Goal: Task Accomplishment & Management: Complete application form

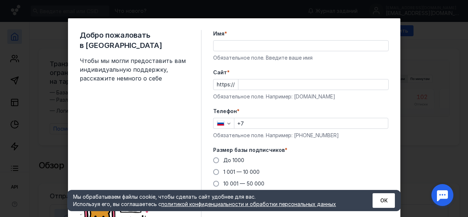
click at [418, 90] on div "Добро пожаловать в Sendsay Чтобы мы могли предоставить вам индивидуальную подде…" at bounding box center [234, 108] width 468 height 217
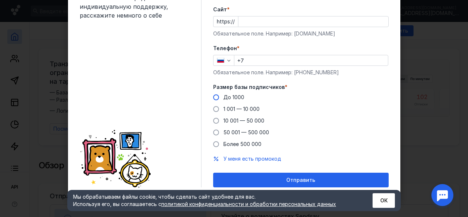
click at [214, 99] on span at bounding box center [216, 97] width 6 height 6
click at [0, 0] on input "До 1000" at bounding box center [0, 0] width 0 height 0
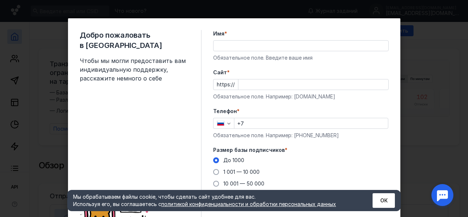
click at [311, 125] on input "+7" at bounding box center [311, 123] width 154 height 10
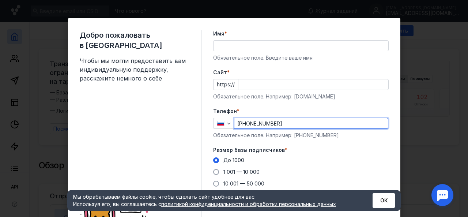
type input "[PHONE_NUMBER]"
click at [271, 48] on input "Имя *" at bounding box center [300, 46] width 175 height 10
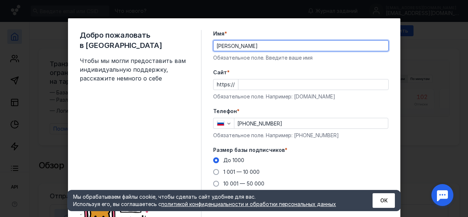
type input "[PERSON_NAME]"
drag, startPoint x: 280, startPoint y: 77, endPoint x: 279, endPoint y: 80, distance: 3.8
click at [280, 77] on div "Cайт * https:// Обязательное поле. Например: [DOMAIN_NAME]" at bounding box center [300, 84] width 175 height 31
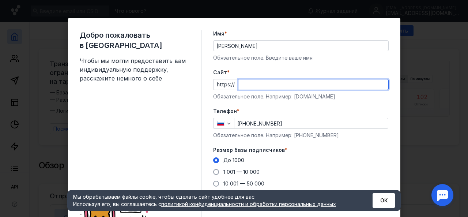
click at [279, 83] on input "Cайт *" at bounding box center [313, 84] width 150 height 10
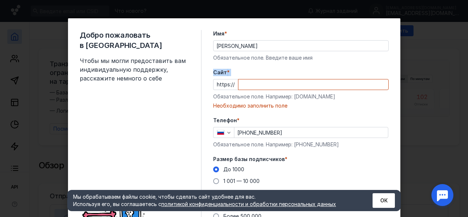
drag, startPoint x: 220, startPoint y: 76, endPoint x: 211, endPoint y: 72, distance: 10.0
click at [213, 73] on div "Cайт * https:// Обязательное поле. Например: [DOMAIN_NAME] Необходимо заполнить…" at bounding box center [300, 89] width 175 height 41
click at [215, 72] on span "Cайт" at bounding box center [220, 72] width 14 height 7
click at [238, 79] on input "Cайт *" at bounding box center [313, 84] width 150 height 10
click at [215, 72] on span "Cайт" at bounding box center [220, 72] width 14 height 7
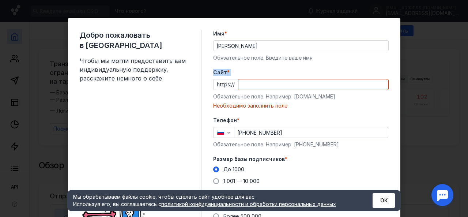
click at [238, 79] on input "Cайт *" at bounding box center [313, 84] width 150 height 10
click at [218, 75] on tab-translate-bubble-button at bounding box center [220, 79] width 7 height 10
click at [292, 103] on div "Необходимо заполнить поле" at bounding box center [300, 105] width 175 height 7
drag, startPoint x: 321, startPoint y: 95, endPoint x: 292, endPoint y: 97, distance: 29.3
click at [292, 97] on div "Обязательное поле. Например: [DOMAIN_NAME]" at bounding box center [300, 96] width 175 height 7
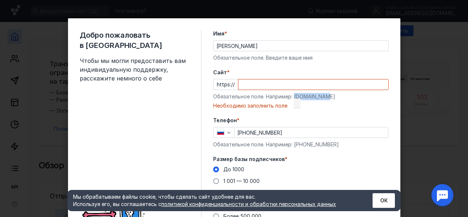
copy div "[DOMAIN_NAME]"
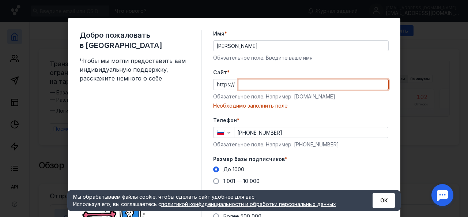
click at [291, 85] on input "Cайт *" at bounding box center [313, 84] width 150 height 10
paste input "[DOMAIN_NAME]"
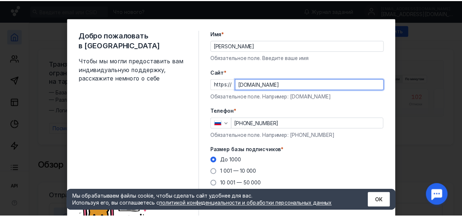
scroll to position [63, 0]
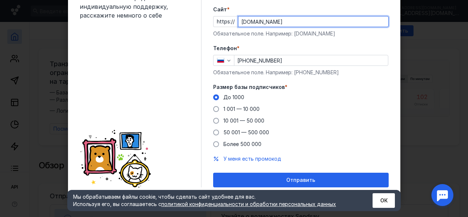
type input "[DOMAIN_NAME]"
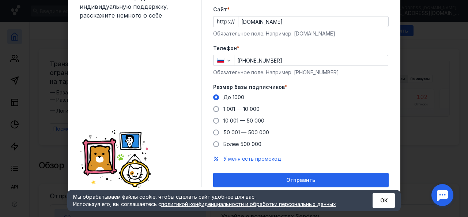
drag, startPoint x: 310, startPoint y: 175, endPoint x: 309, endPoint y: 128, distance: 47.5
click at [310, 175] on div "Отправить" at bounding box center [300, 180] width 175 height 15
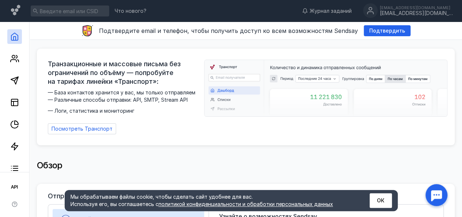
click at [382, 194] on button "ОК" at bounding box center [381, 200] width 22 height 15
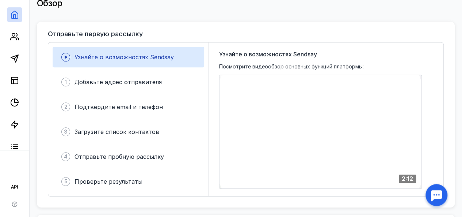
scroll to position [0, 0]
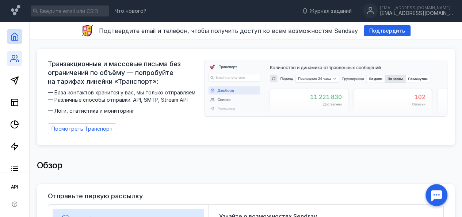
click at [14, 52] on link at bounding box center [14, 58] width 15 height 15
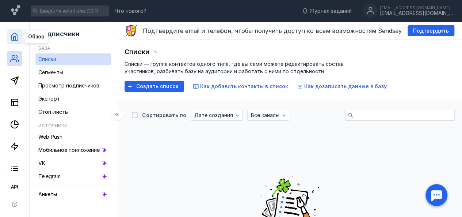
click at [17, 38] on icon at bounding box center [14, 36] width 9 height 9
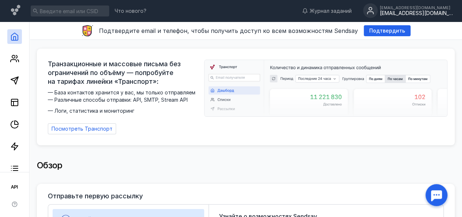
click at [412, 8] on div "[EMAIL_ADDRESS][DOMAIN_NAME]" at bounding box center [416, 7] width 73 height 4
